Goal: Find specific page/section: Find specific page/section

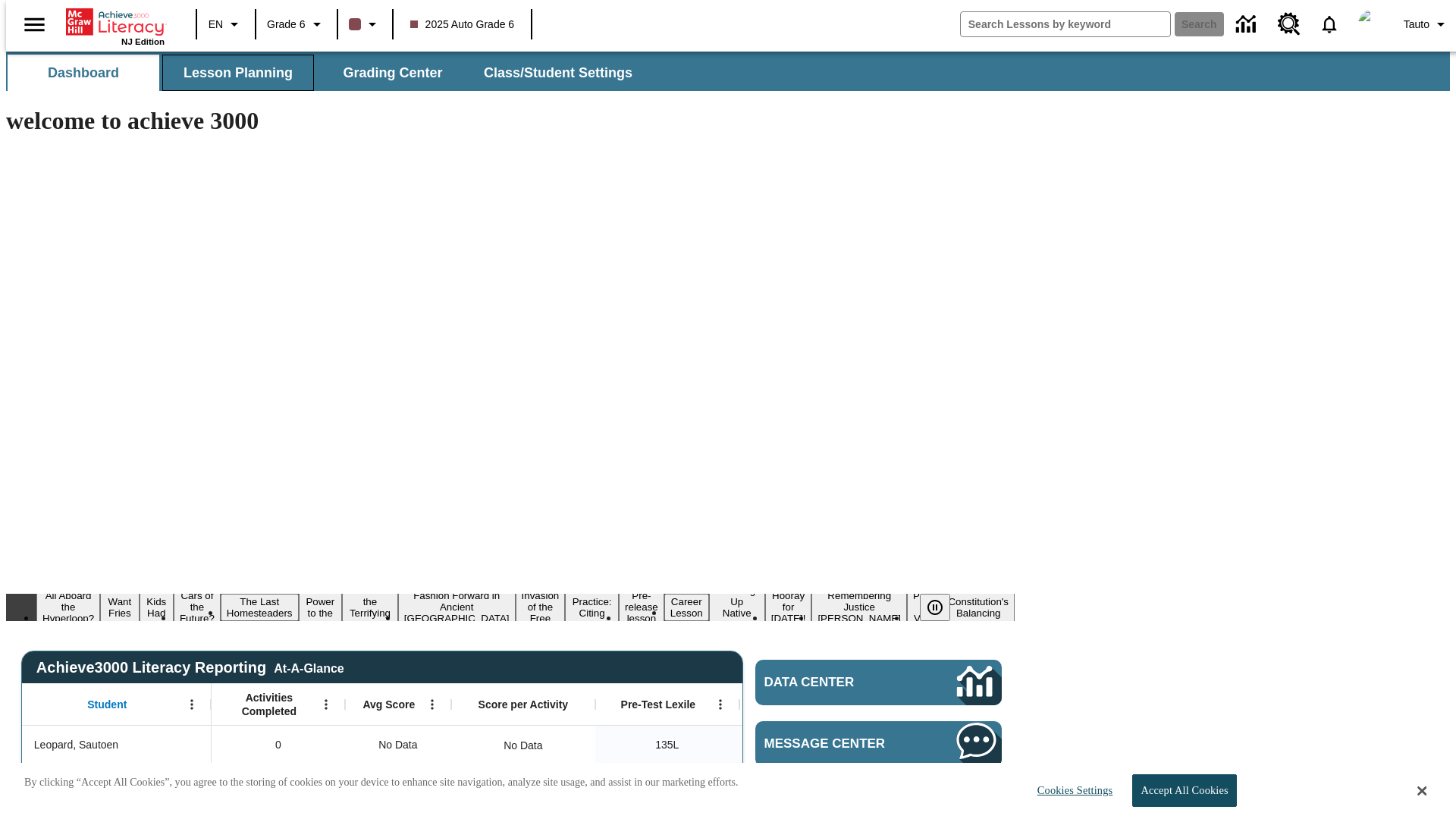
click at [232, 73] on span "Lesson Planning" at bounding box center [237, 73] width 109 height 17
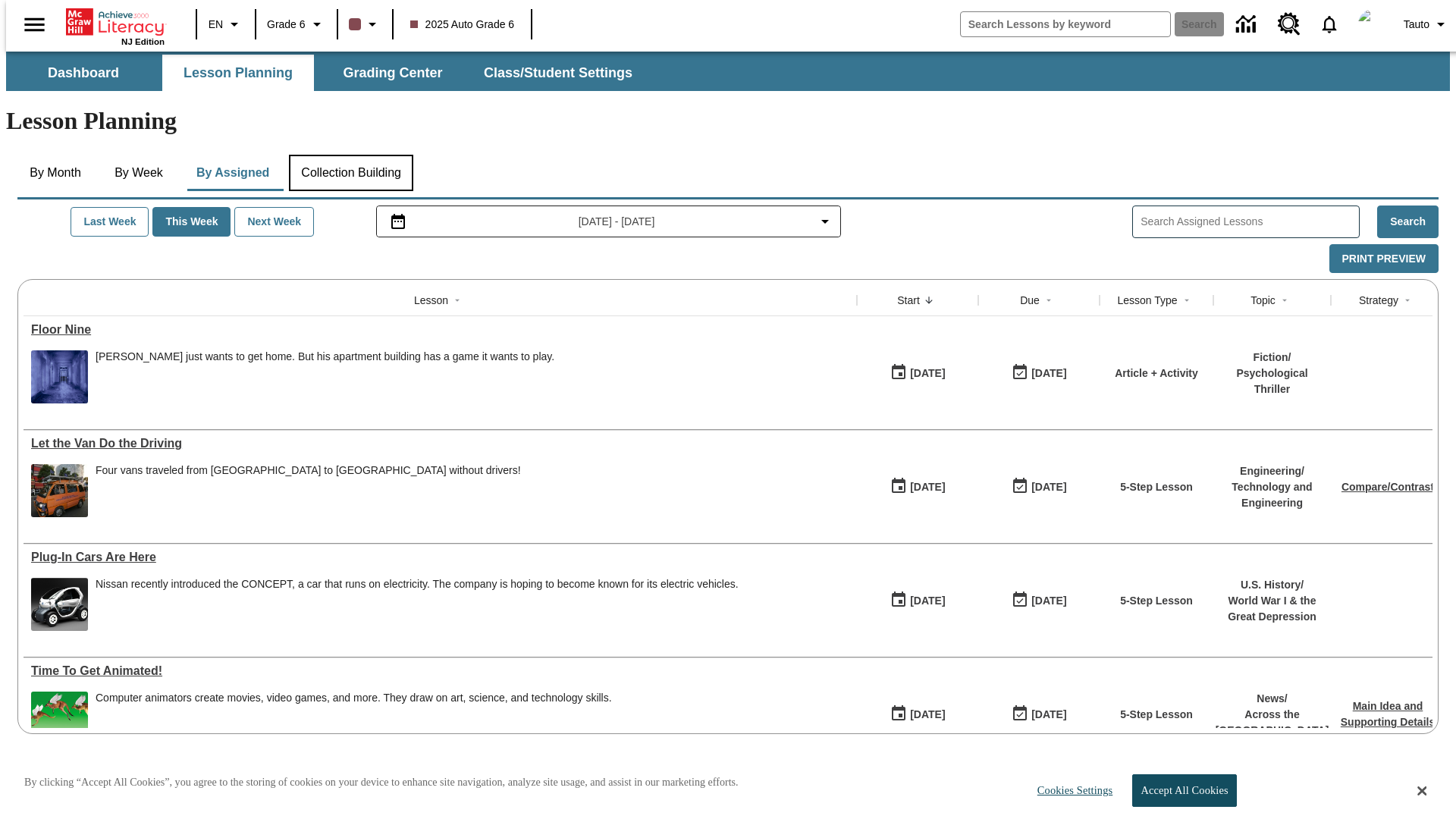
click at [351, 155] on button "Collection Building" at bounding box center [351, 173] width 124 height 36
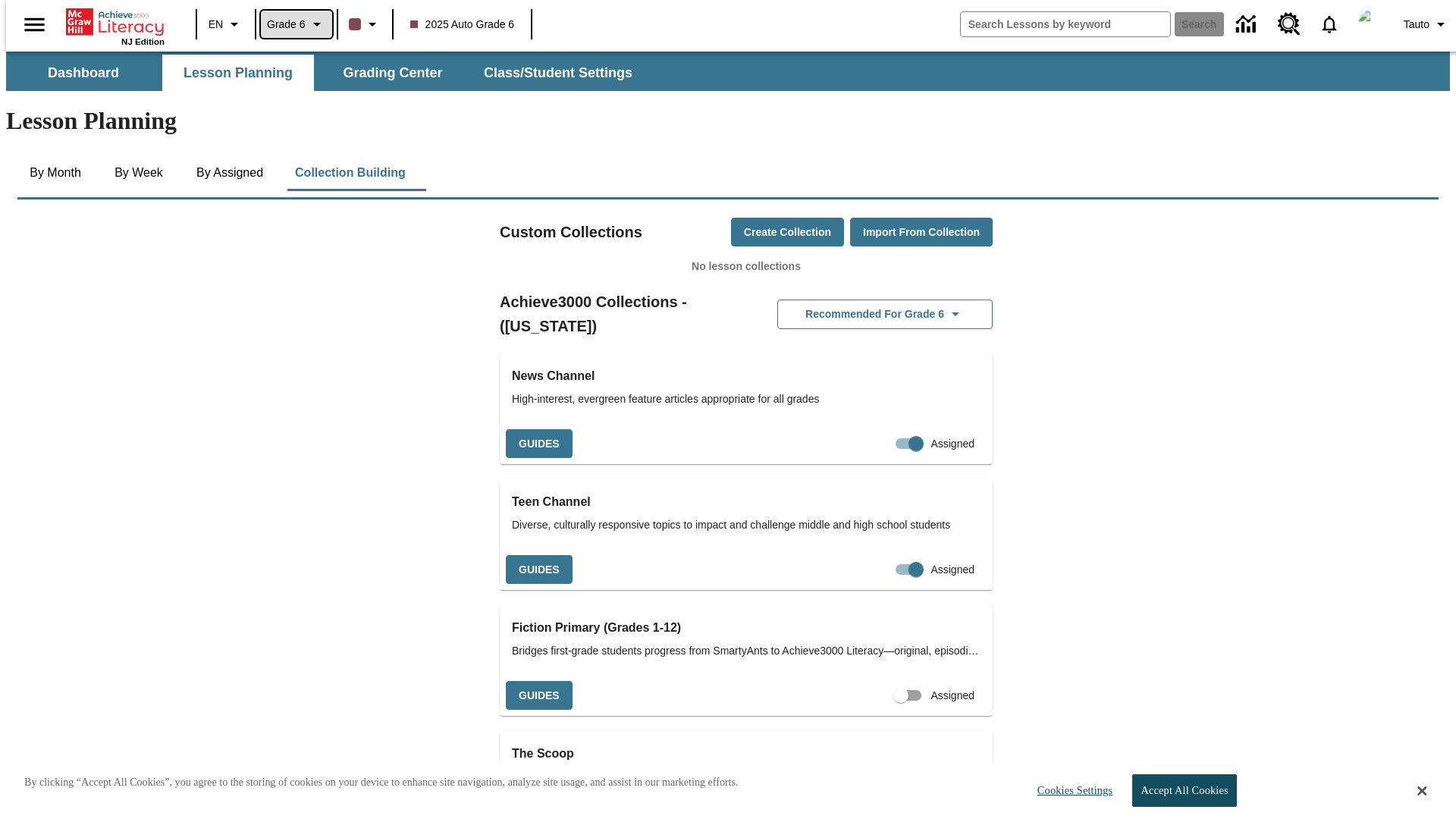
click at [291, 24] on span "Grade 6" at bounding box center [286, 25] width 39 height 16
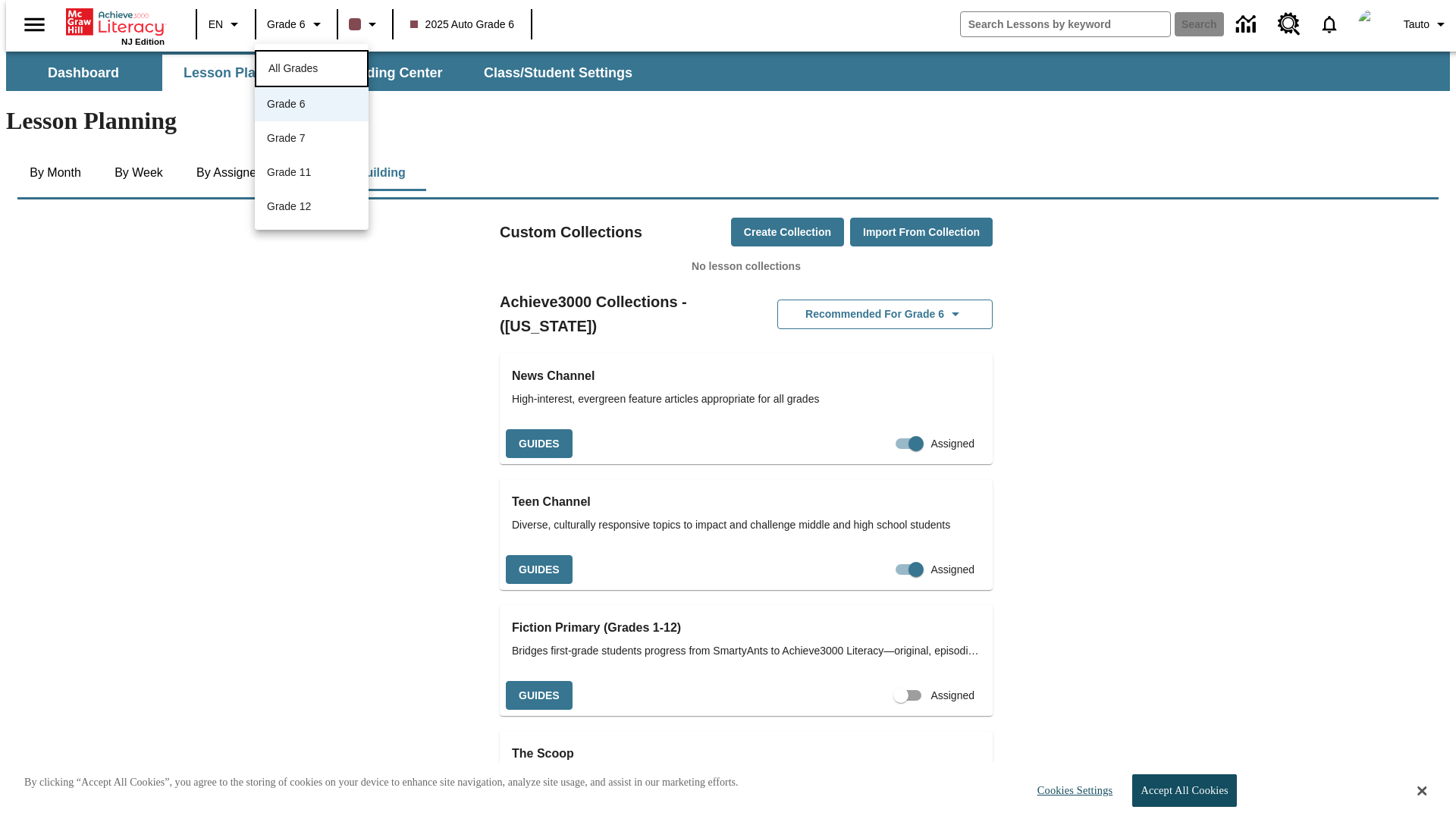
click at [312, 67] on span "All Grades" at bounding box center [292, 67] width 49 height 12
